Goal: Navigation & Orientation: Find specific page/section

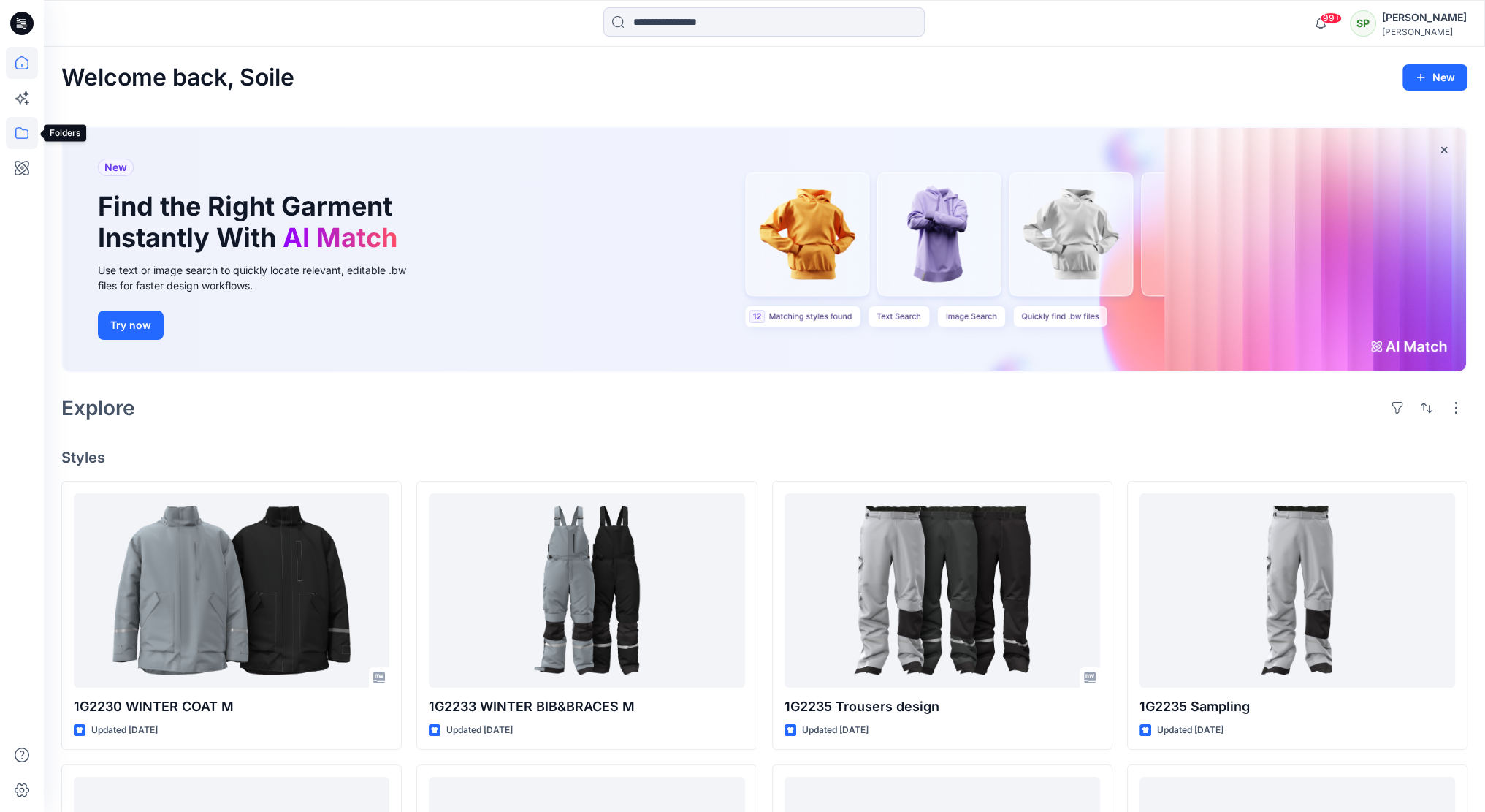
click at [29, 139] on icon at bounding box center [22, 132] width 32 height 32
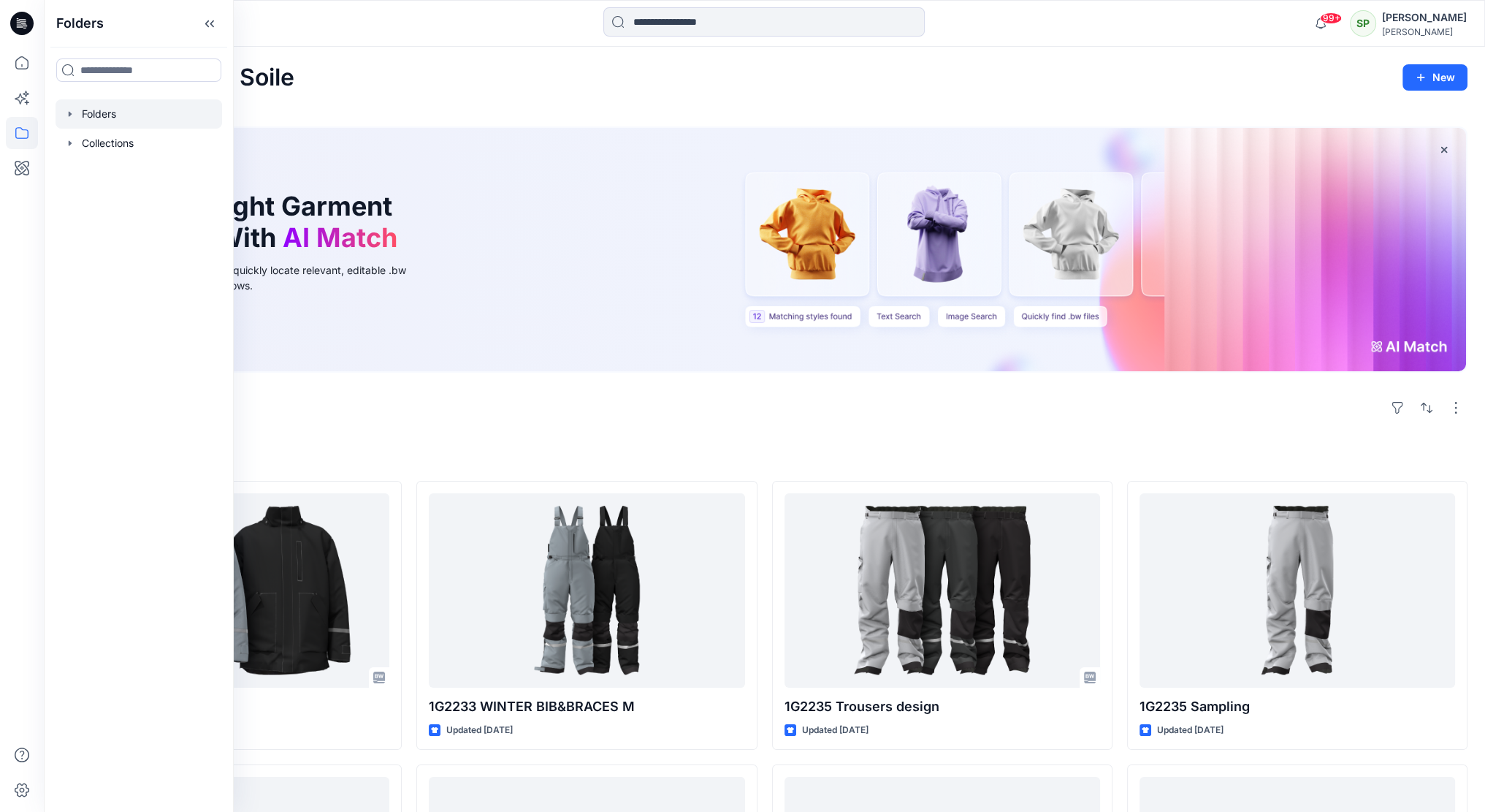
click at [159, 117] on div at bounding box center [138, 113] width 166 height 29
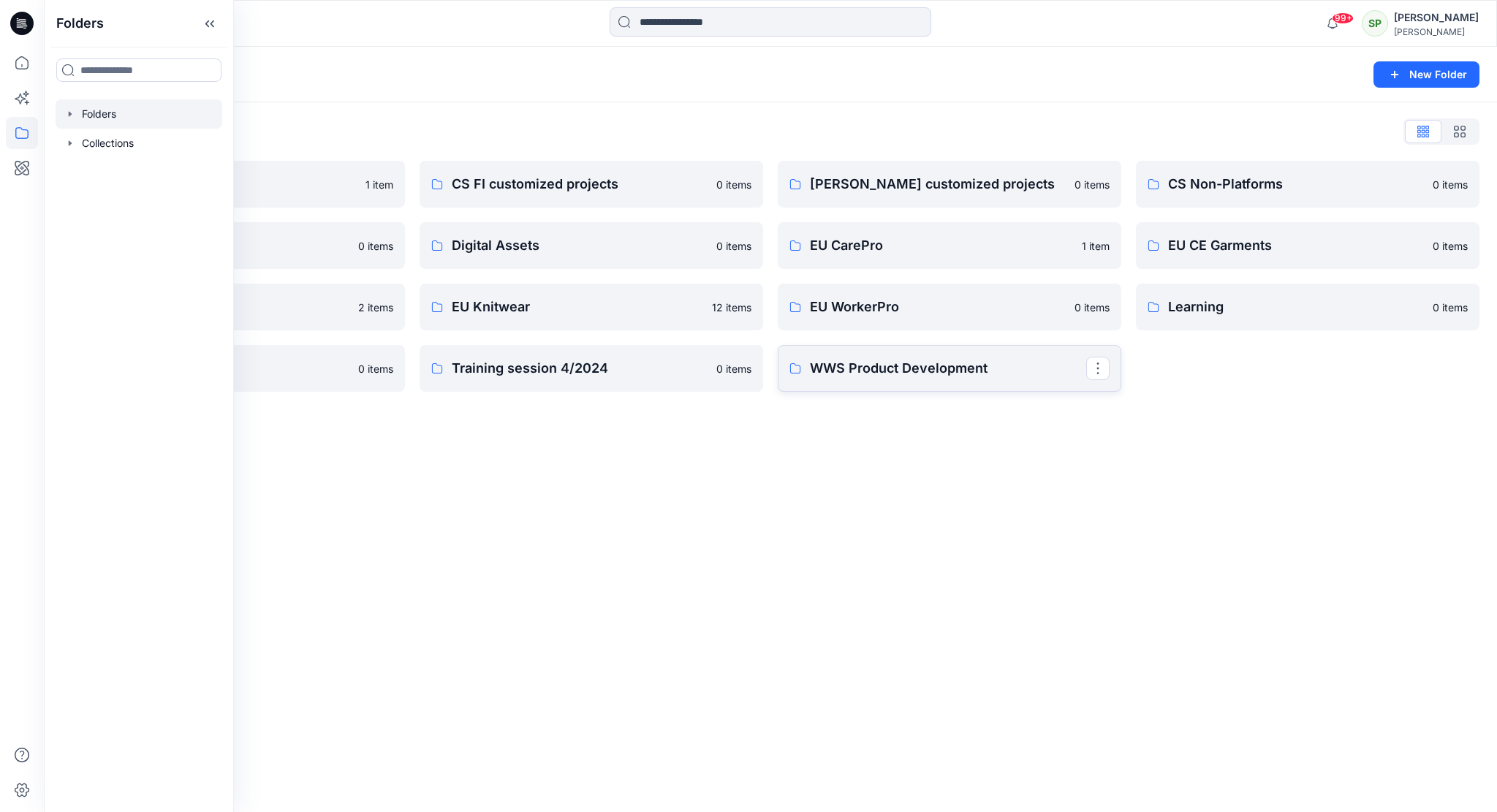
click at [871, 365] on p "WWS Product Development" at bounding box center [947, 368] width 276 height 20
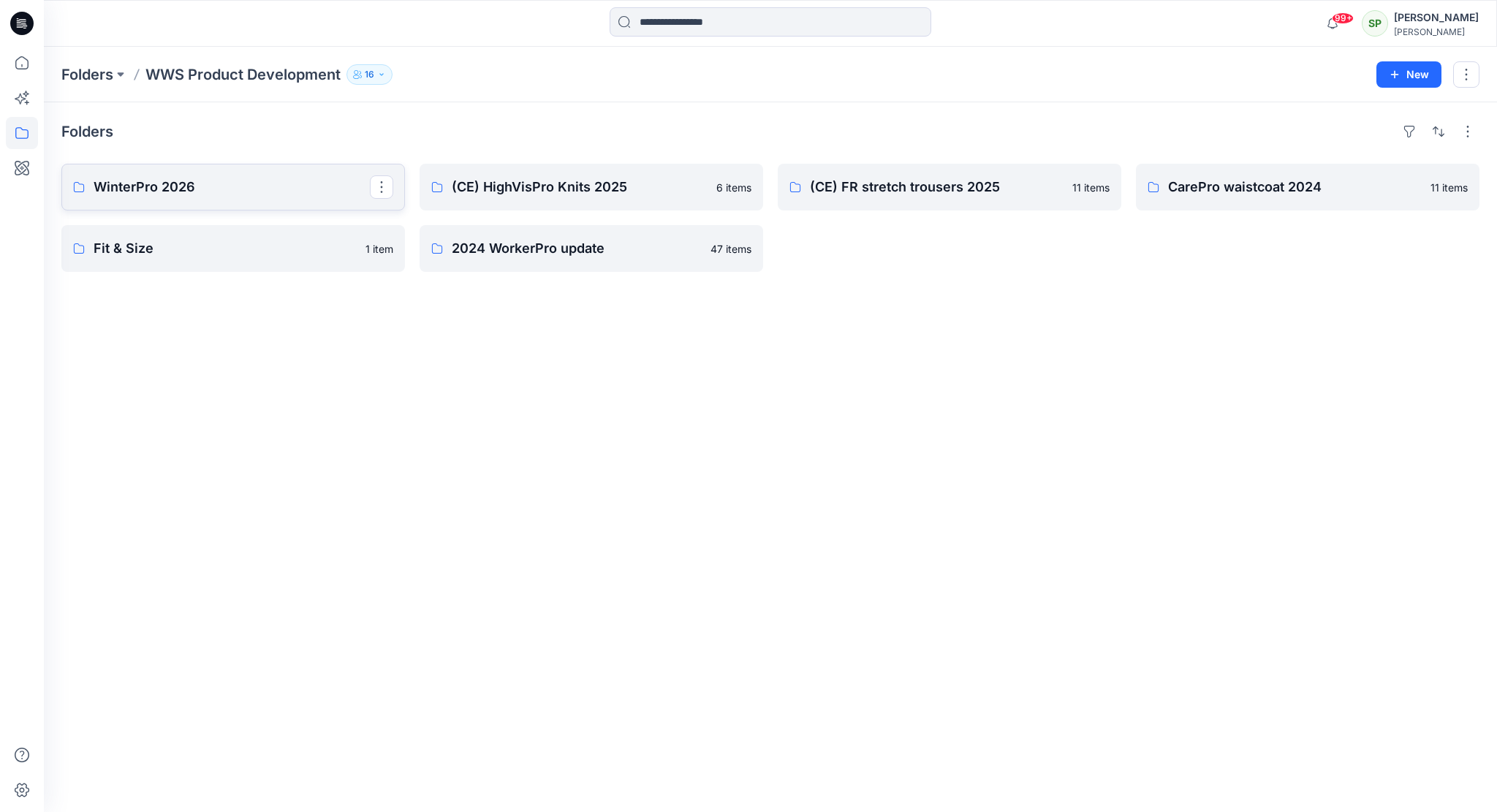
click at [195, 171] on link "WinterPro 2026" at bounding box center [233, 187] width 344 height 46
